Goal: Browse casually

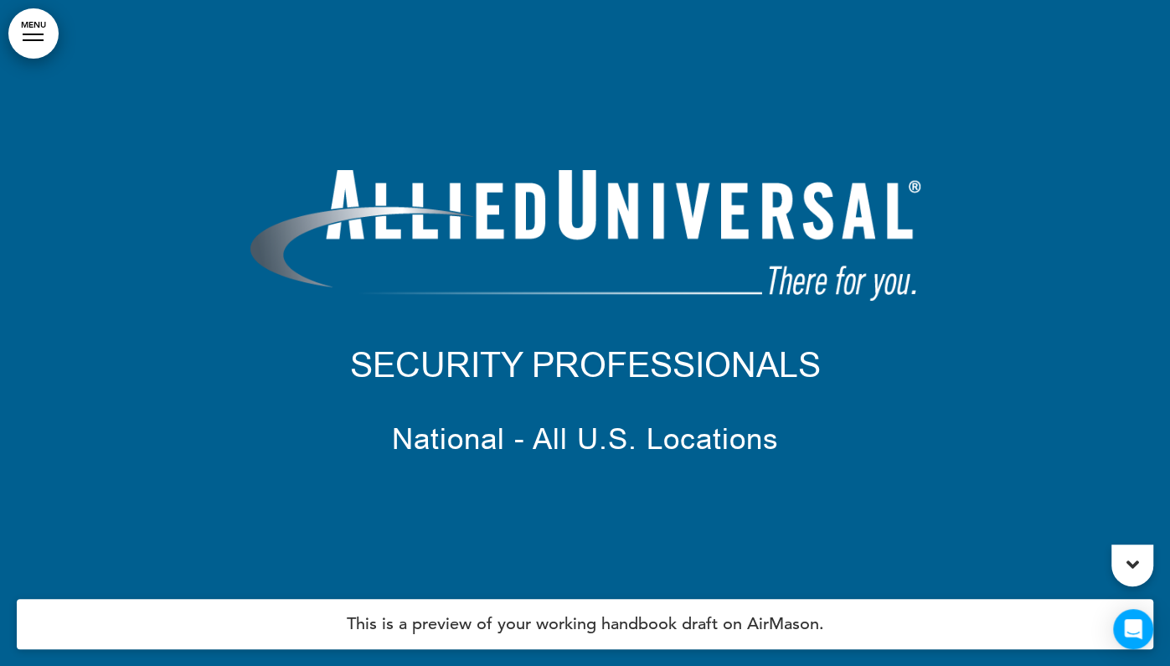
click at [1131, 567] on icon at bounding box center [1132, 564] width 13 height 20
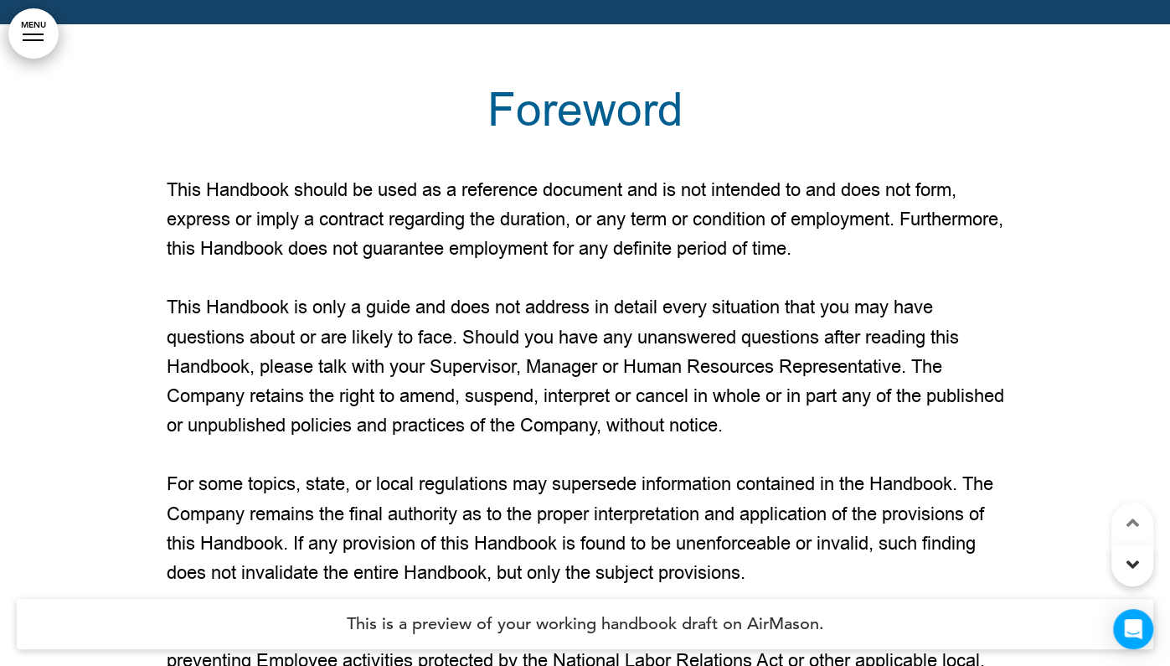
scroll to position [2100, 0]
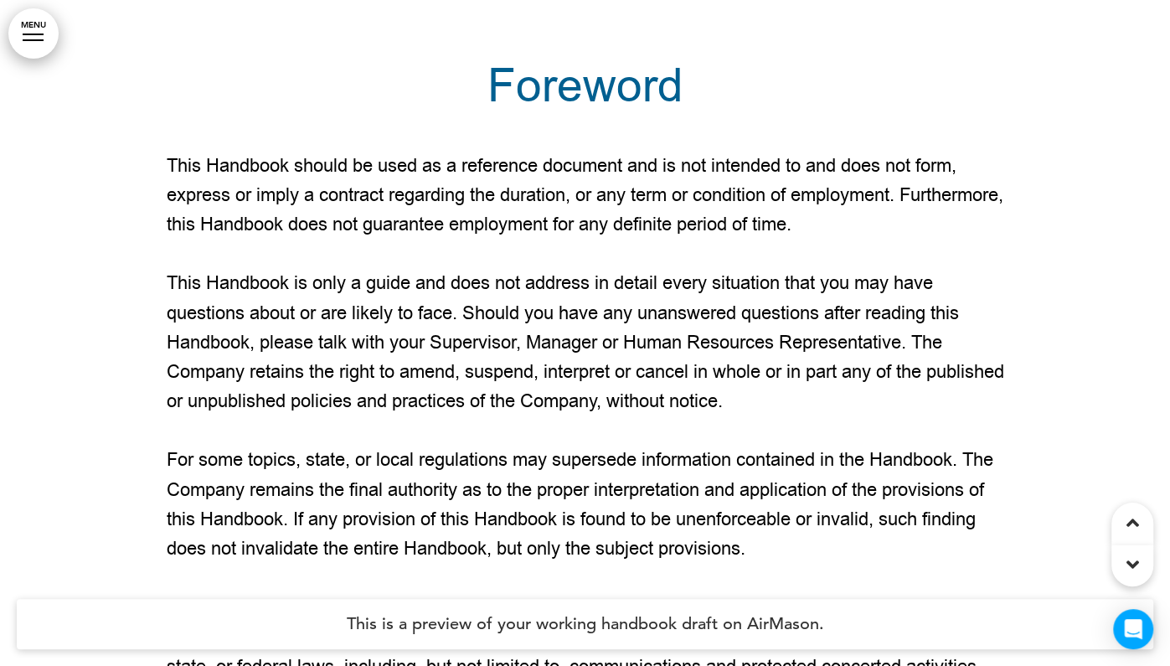
click at [1131, 567] on icon at bounding box center [1132, 564] width 13 height 20
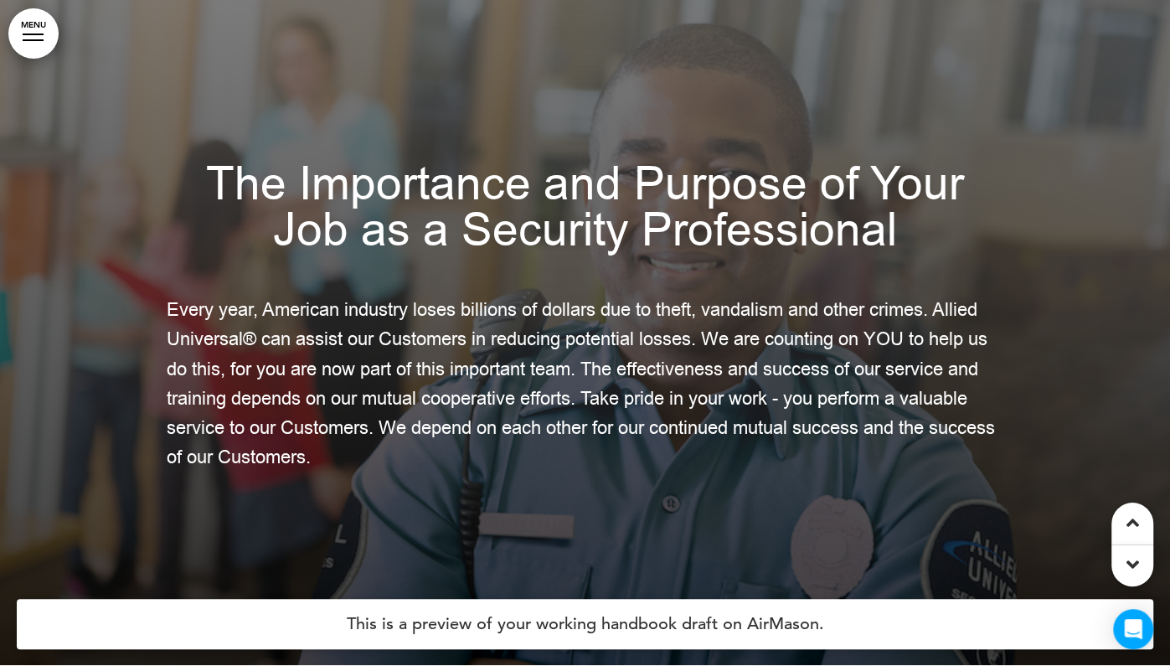
click at [1131, 567] on icon at bounding box center [1132, 564] width 13 height 20
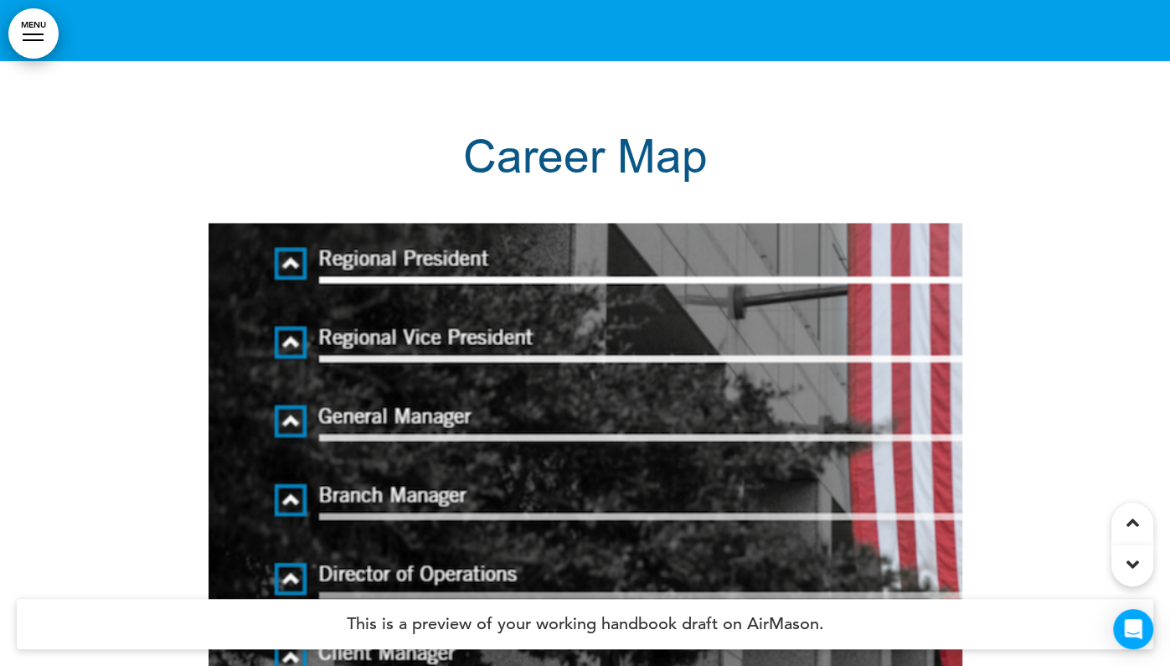
scroll to position [10472, 0]
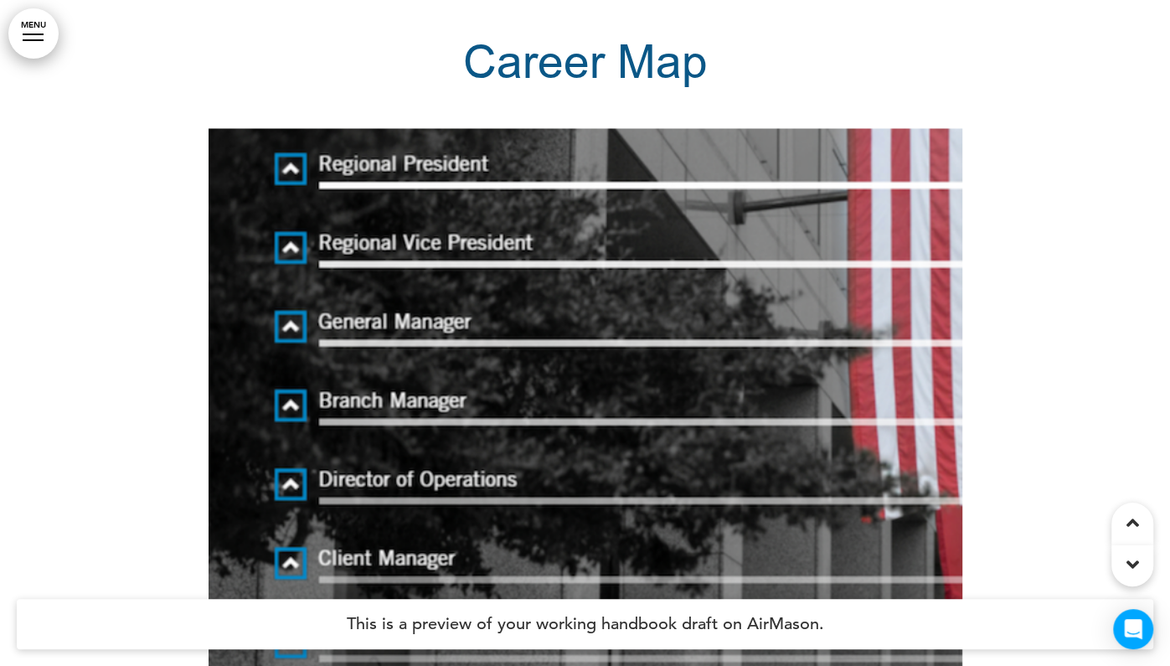
click at [1131, 567] on icon at bounding box center [1132, 564] width 13 height 20
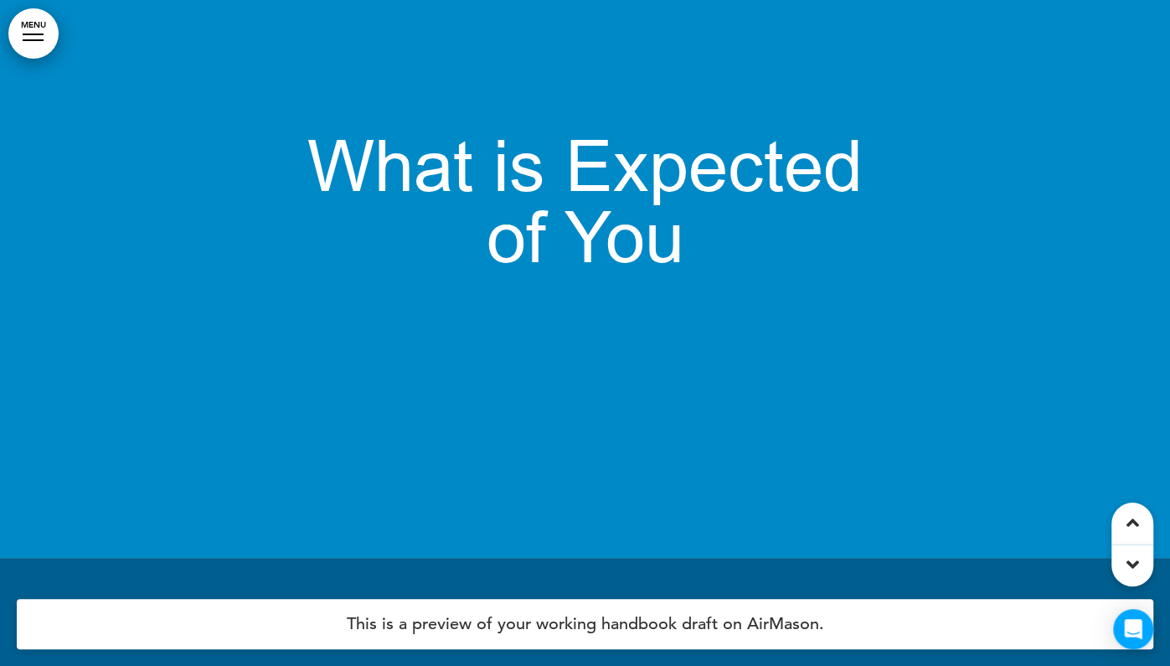
click at [1131, 567] on icon at bounding box center [1132, 564] width 13 height 20
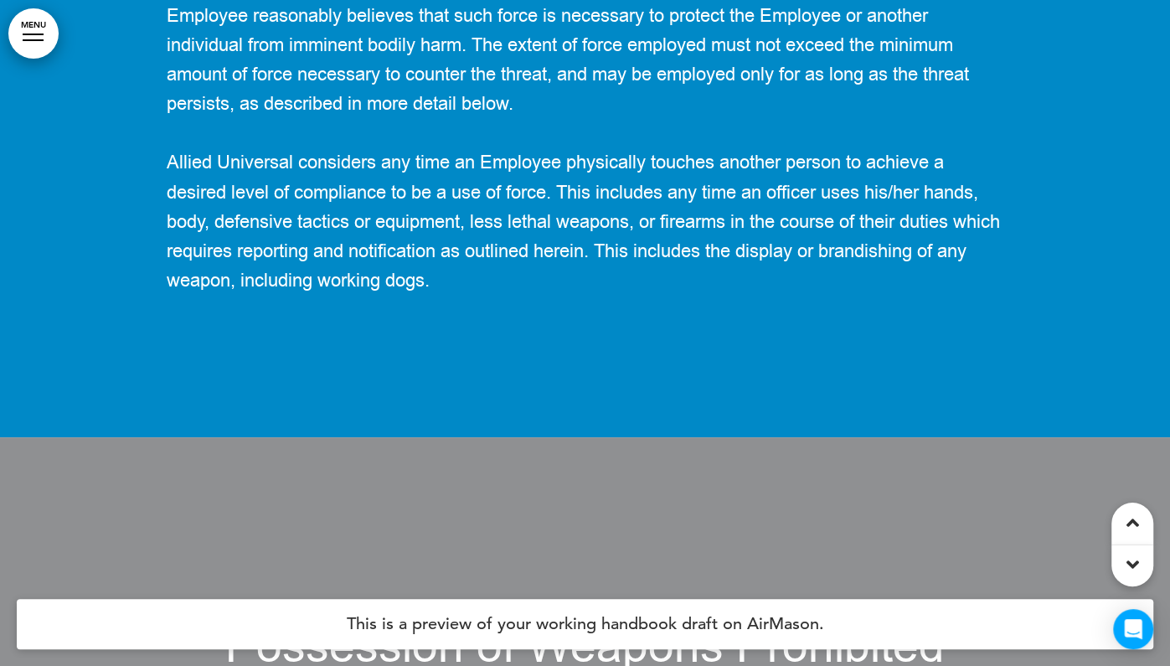
click at [1131, 567] on icon at bounding box center [1132, 564] width 13 height 20
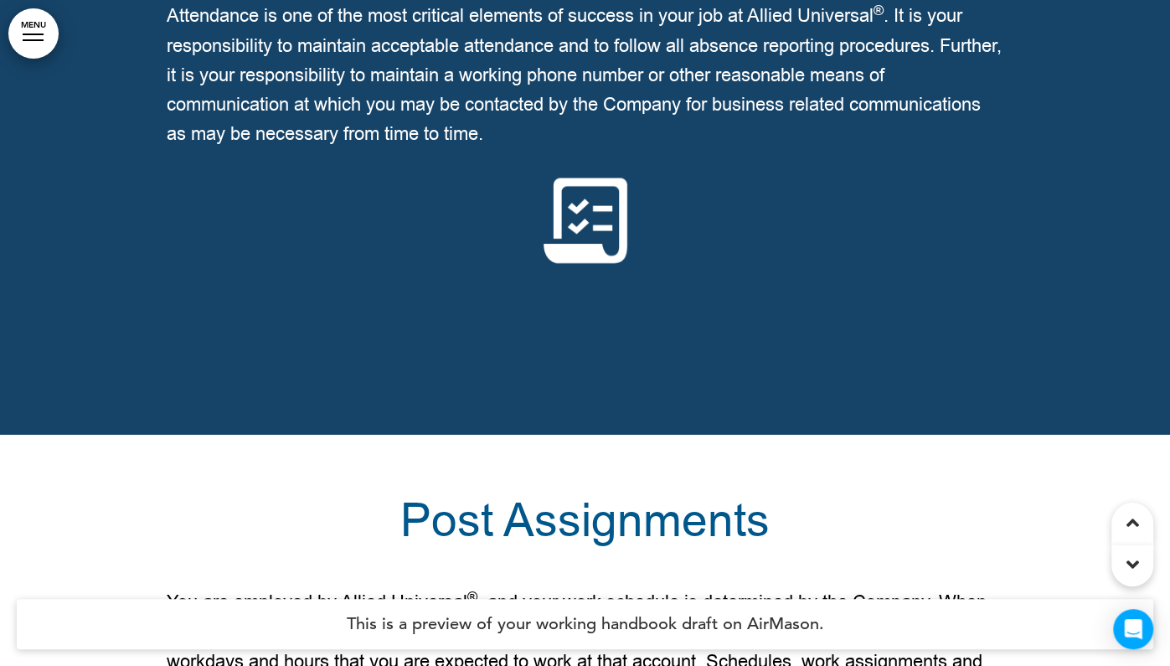
click at [1131, 567] on icon at bounding box center [1132, 564] width 13 height 20
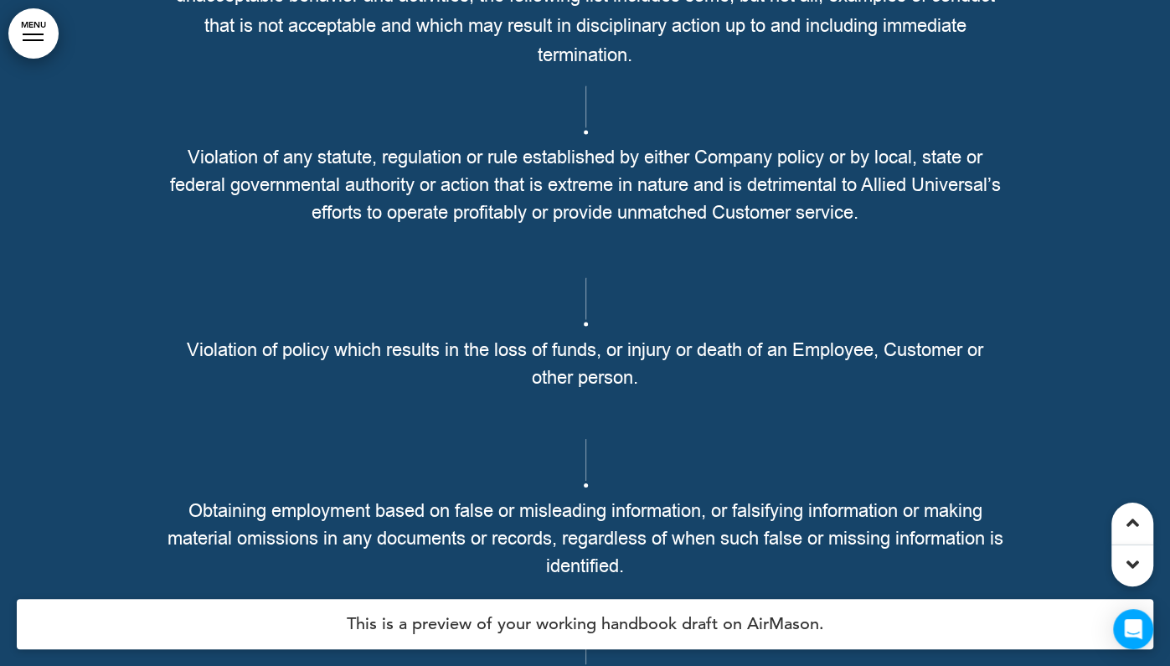
click at [1131, 567] on icon at bounding box center [1132, 564] width 13 height 20
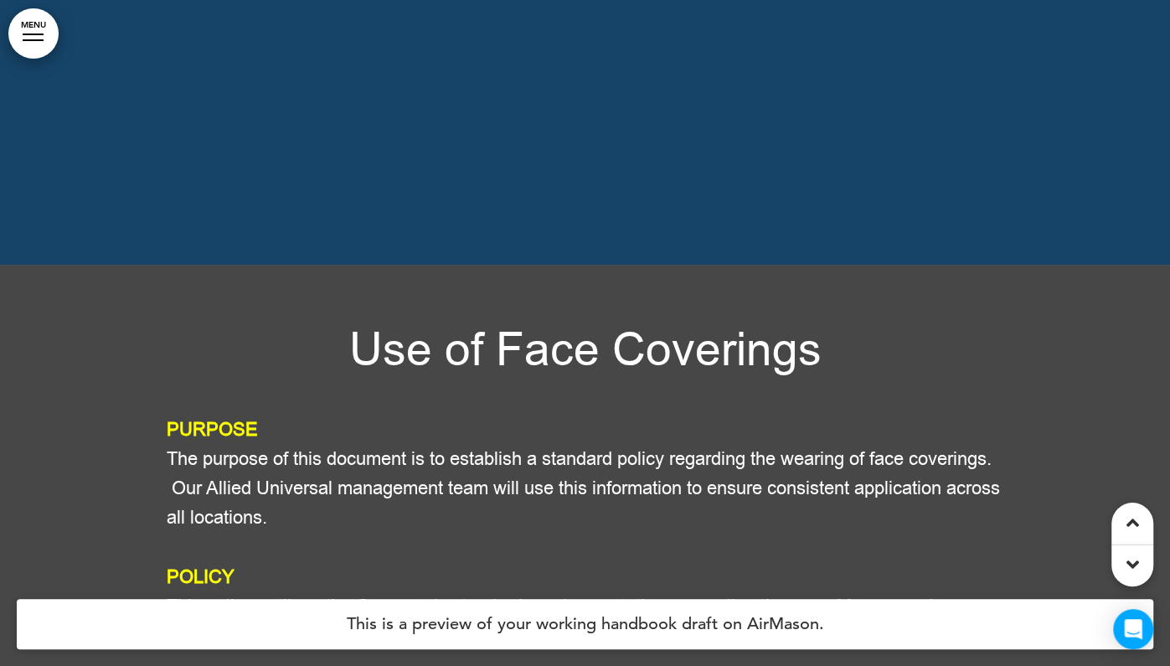
click at [1131, 567] on icon at bounding box center [1132, 564] width 13 height 20
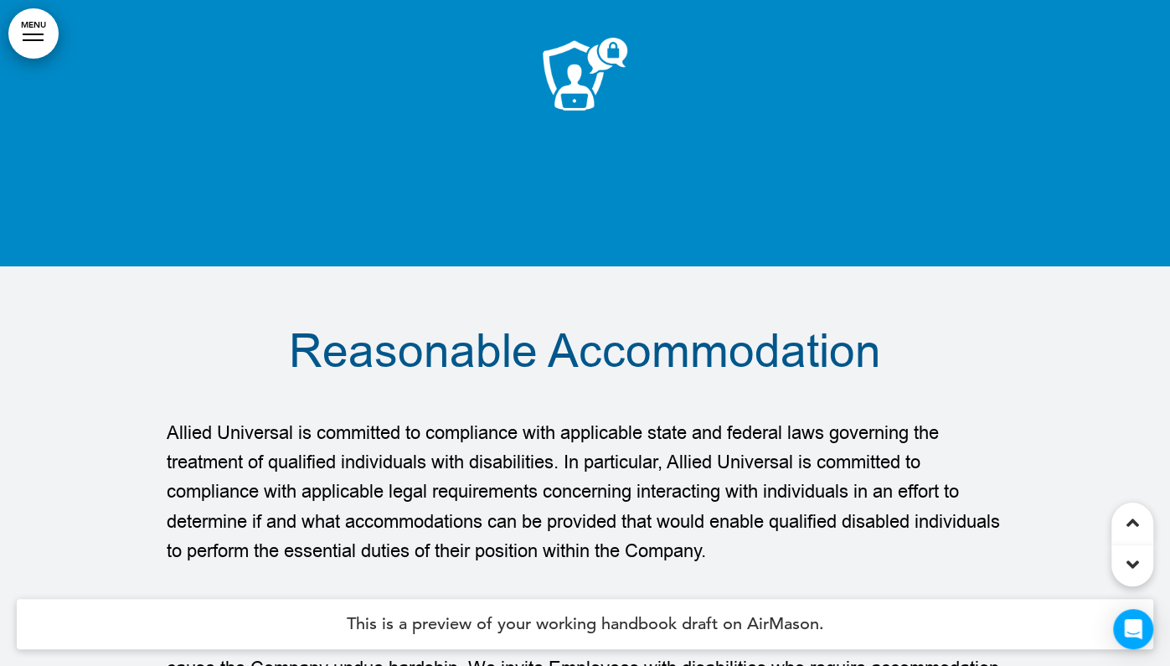
click at [1131, 567] on icon at bounding box center [1132, 564] width 13 height 20
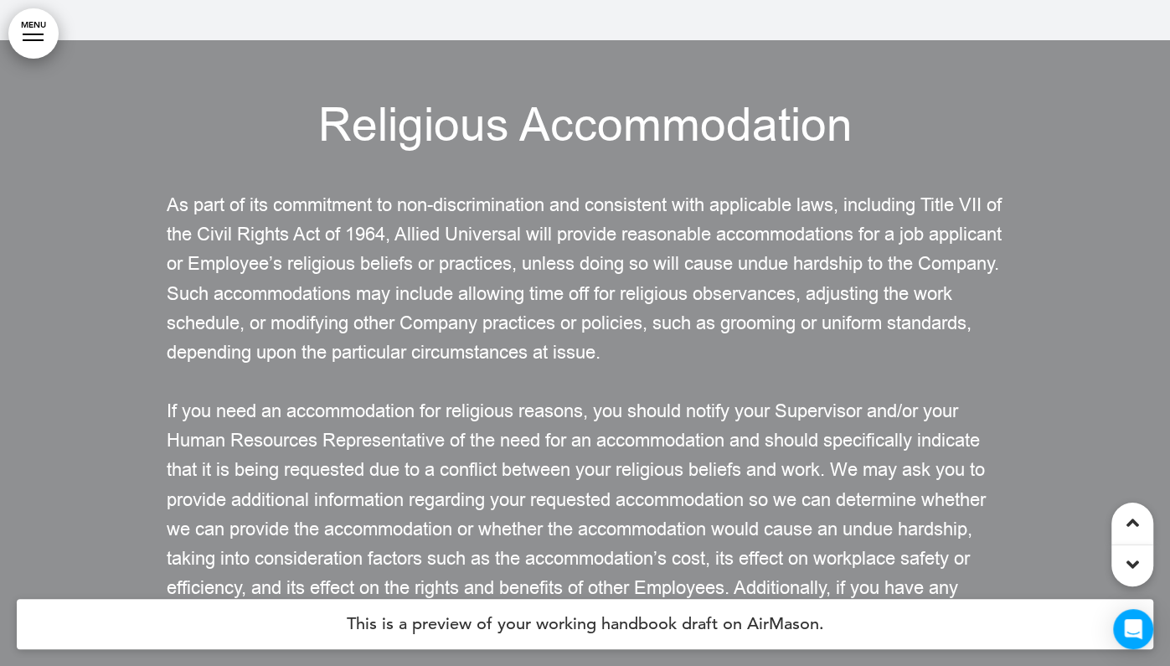
scroll to position [76126, 0]
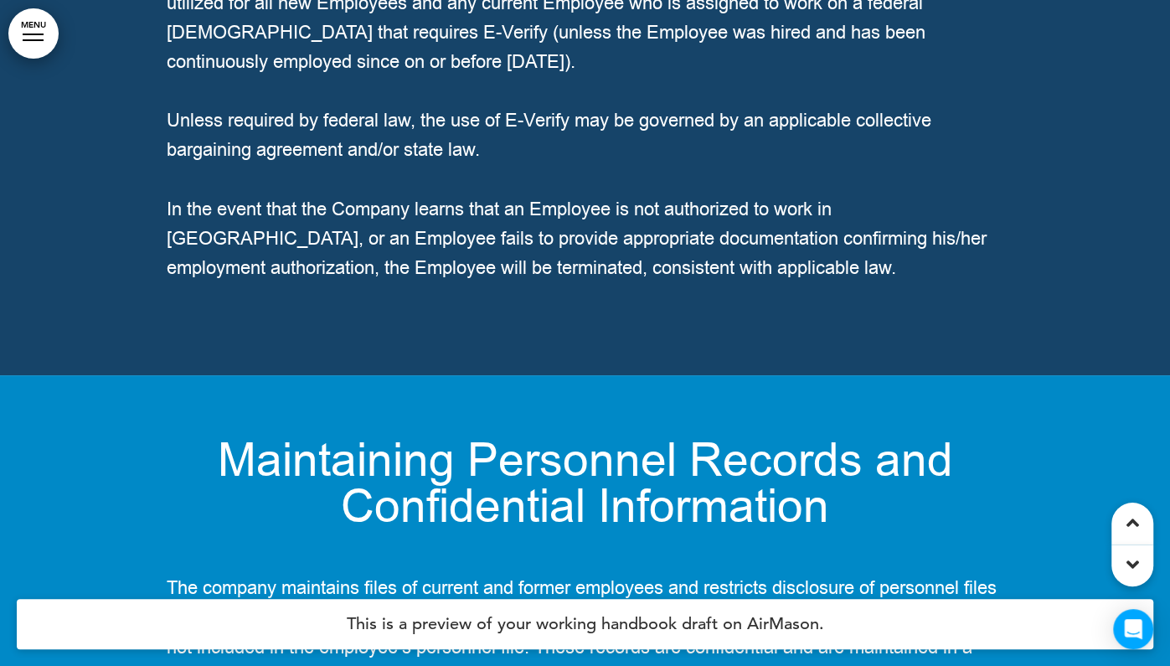
click at [1131, 567] on icon at bounding box center [1132, 564] width 13 height 20
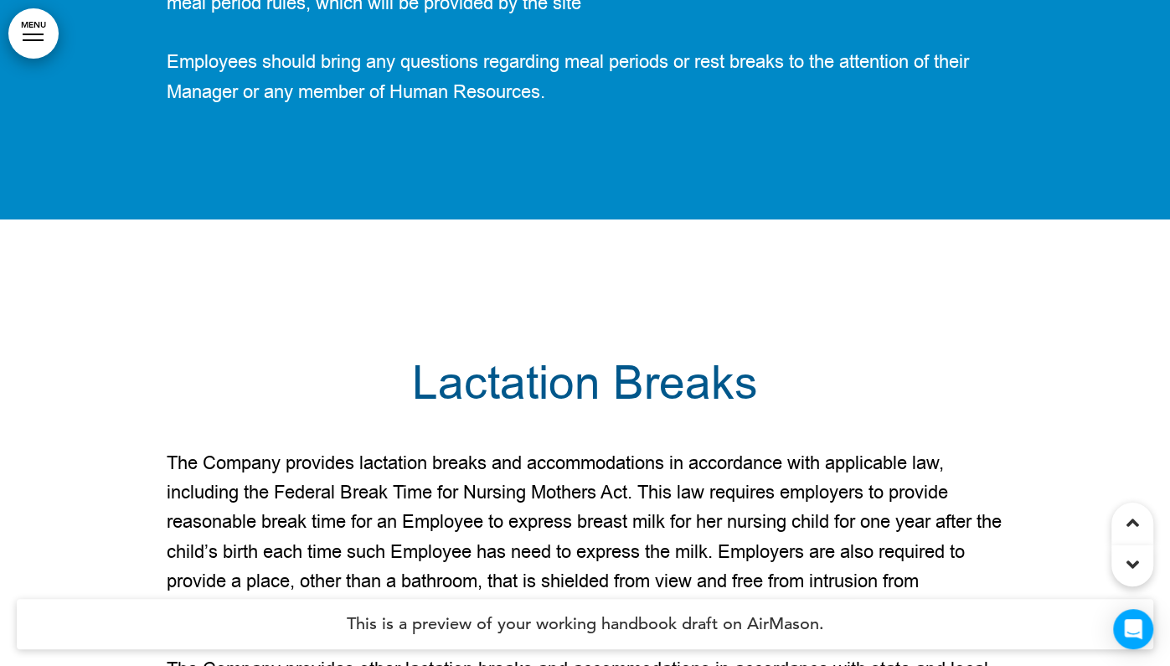
click at [1131, 567] on icon at bounding box center [1132, 564] width 13 height 20
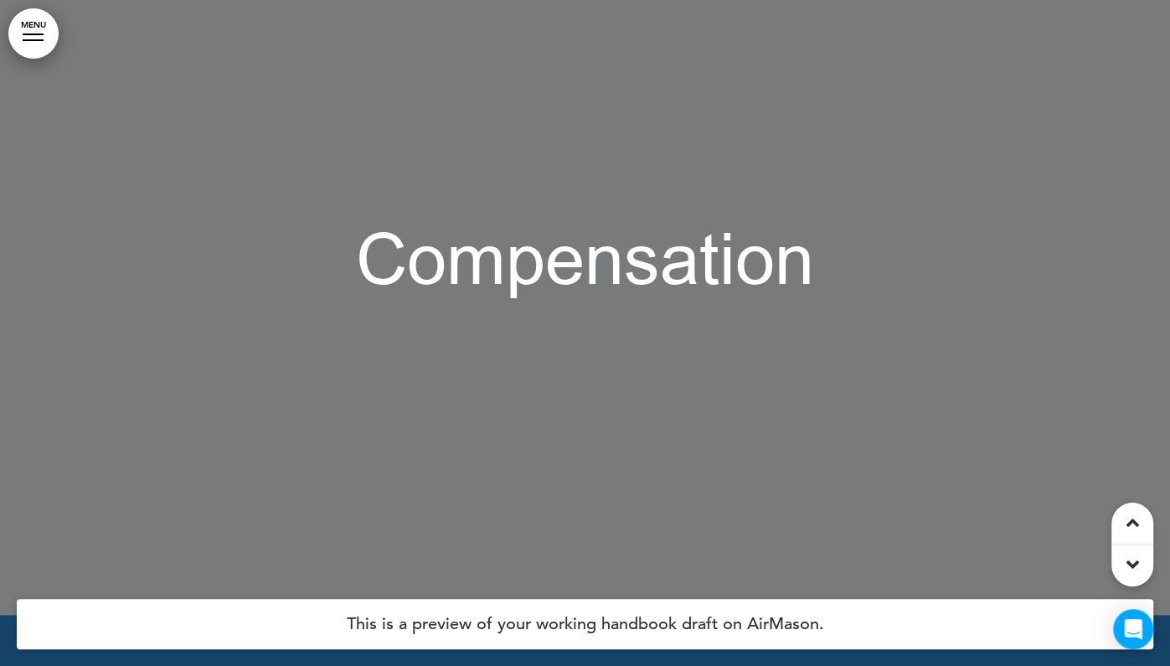
scroll to position [94633, 0]
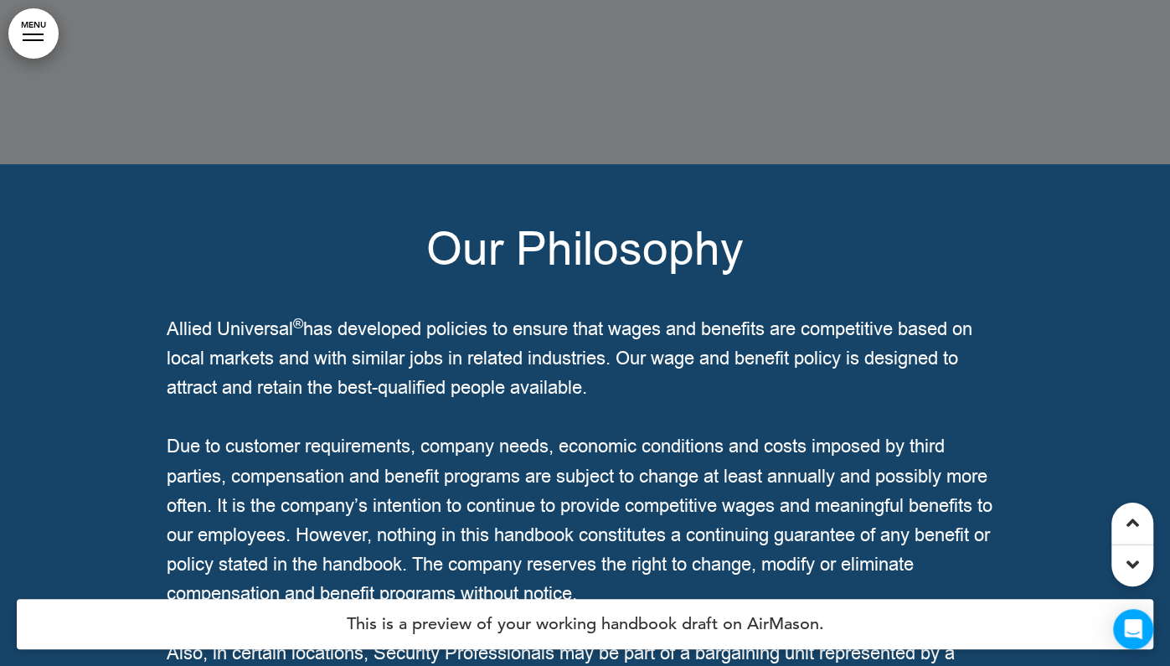
click at [1131, 567] on icon at bounding box center [1132, 564] width 13 height 20
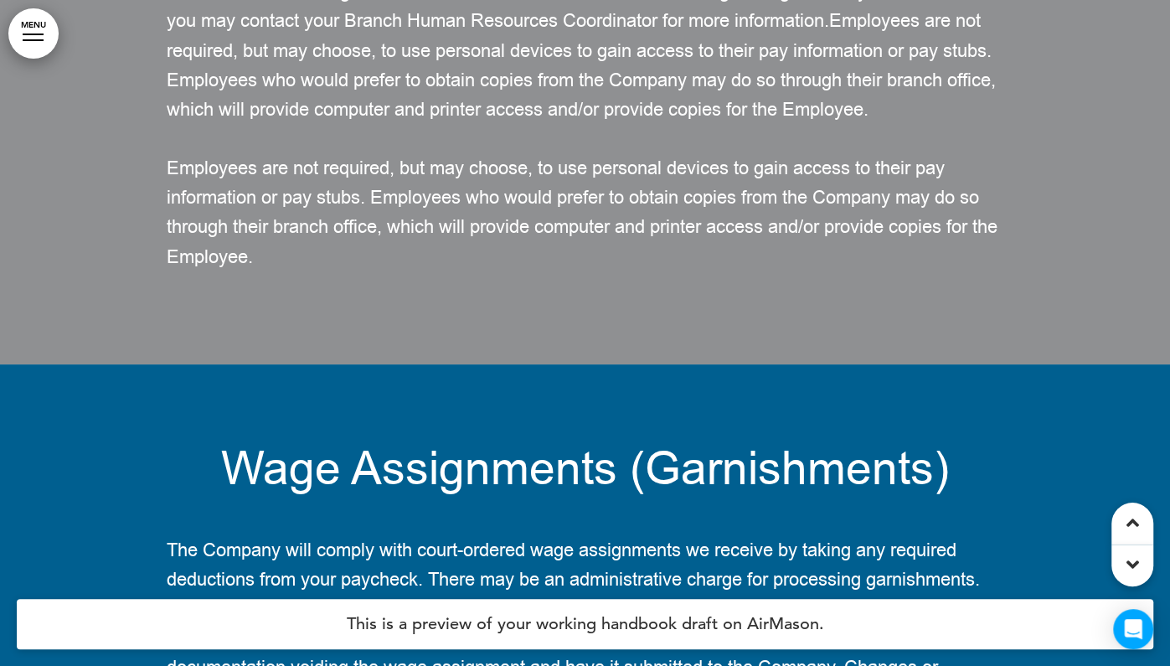
scroll to position [108141, 0]
